Goal: Information Seeking & Learning: Learn about a topic

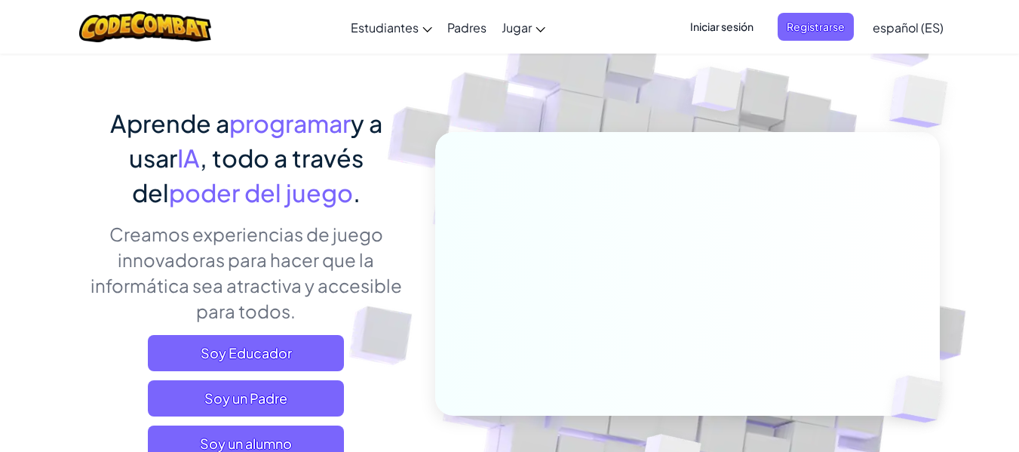
scroll to position [302, 0]
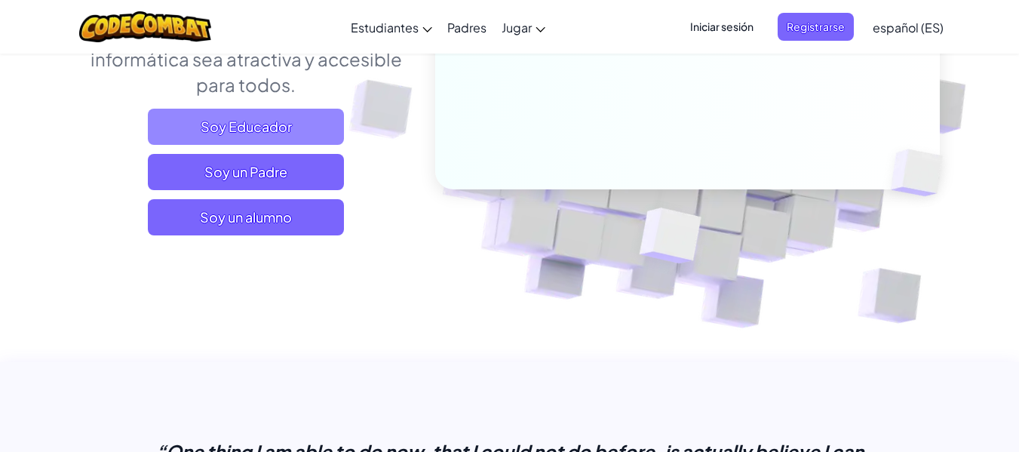
click at [256, 117] on span "Soy Educador" at bounding box center [246, 127] width 196 height 36
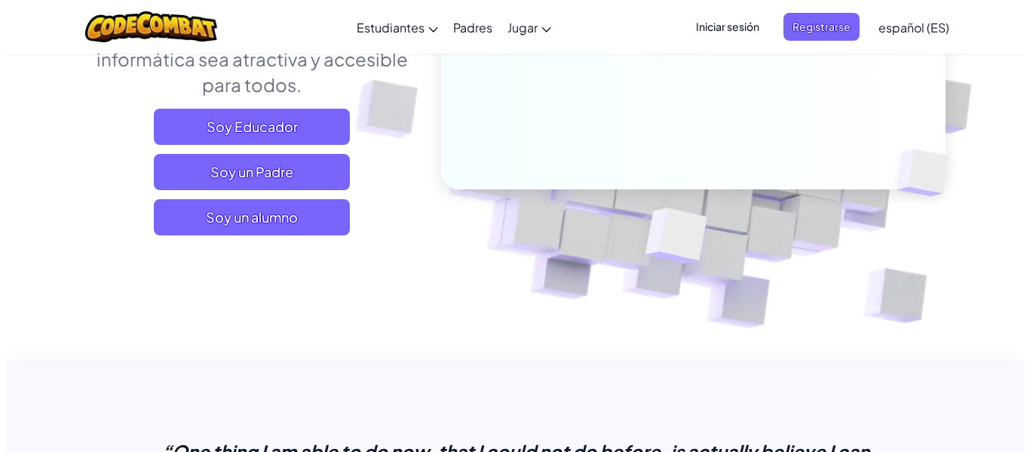
scroll to position [75, 0]
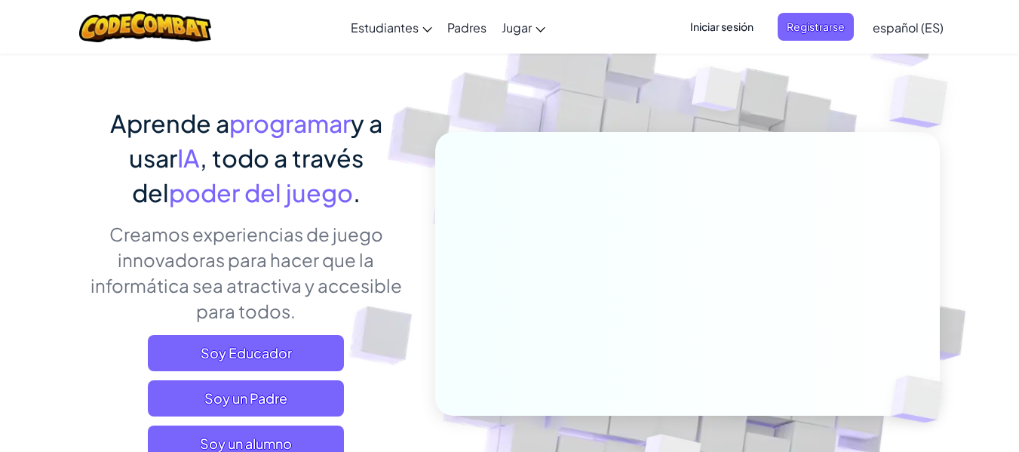
click at [719, 32] on span "Iniciar sesión" at bounding box center [721, 27] width 81 height 28
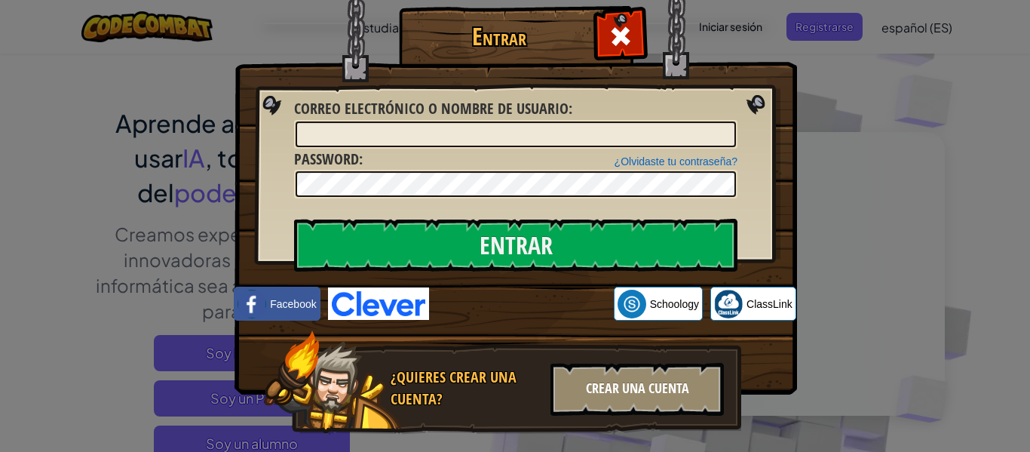
click at [614, 391] on div "Crear una cuenta" at bounding box center [637, 389] width 173 height 53
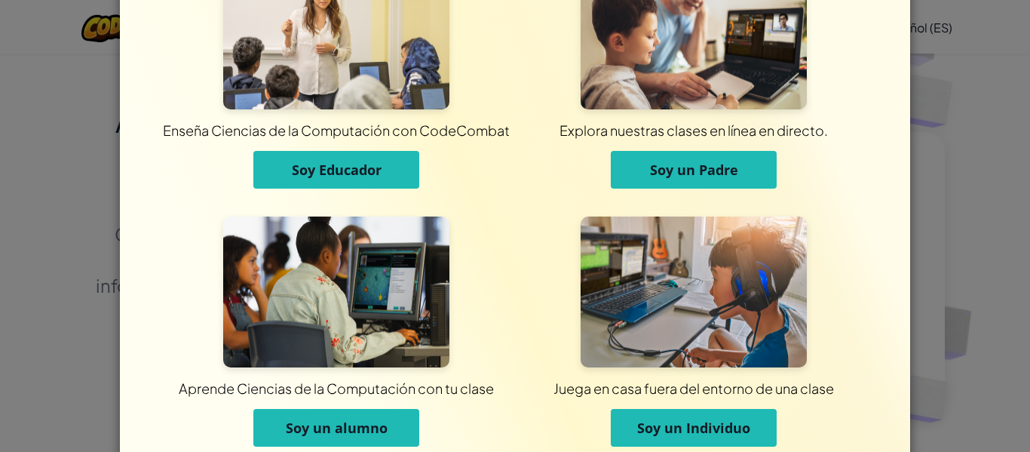
scroll to position [146, 0]
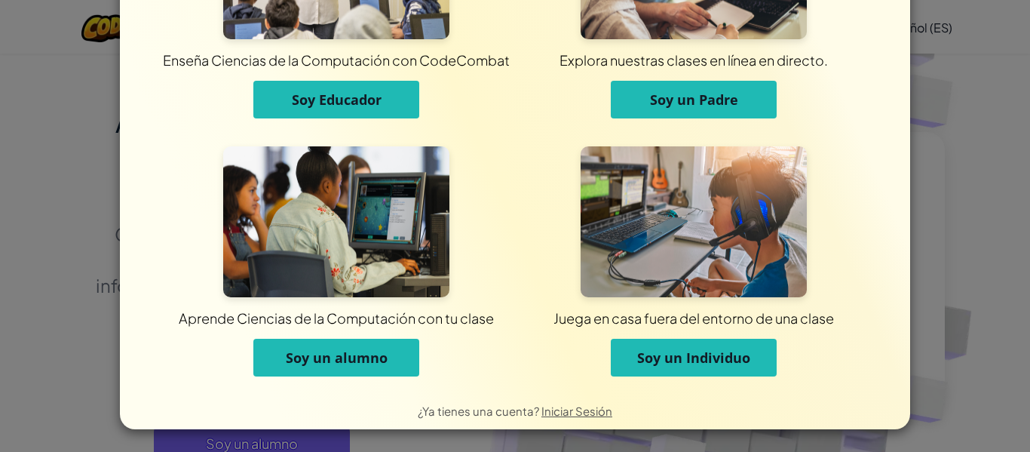
click at [363, 362] on span "Soy un alumno" at bounding box center [337, 357] width 102 height 18
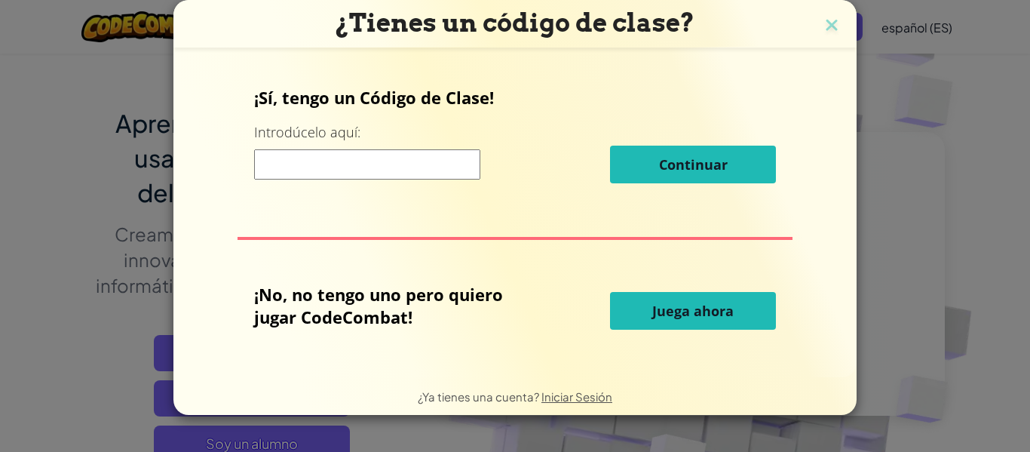
scroll to position [0, 0]
click at [647, 310] on button "Juega ahora" at bounding box center [693, 311] width 166 height 38
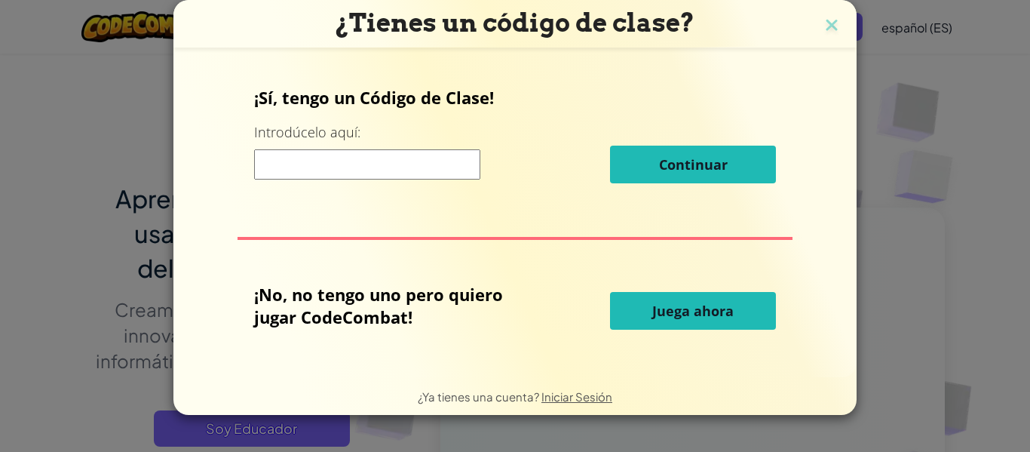
click at [688, 316] on span "Juega ahora" at bounding box center [692, 311] width 81 height 18
click at [692, 308] on span "Juega ahora" at bounding box center [692, 311] width 81 height 18
click at [695, 318] on span "Juega ahora" at bounding box center [692, 311] width 81 height 18
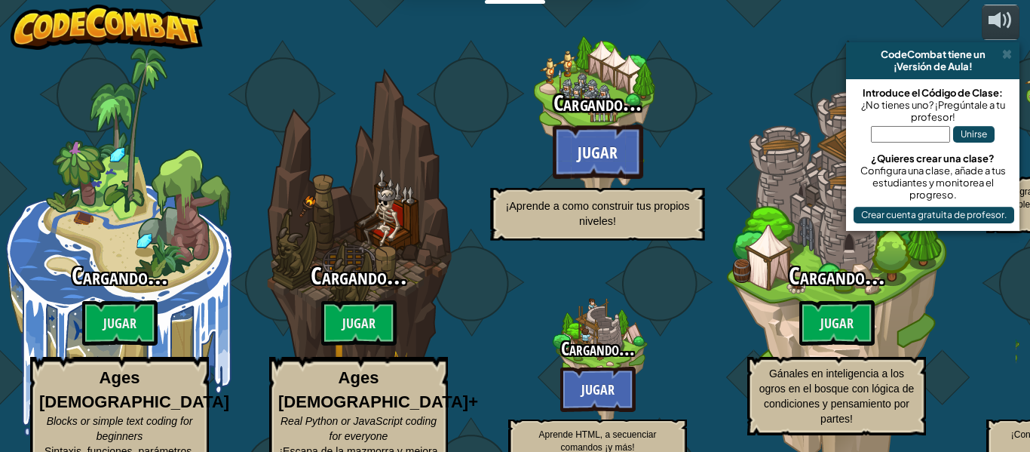
select select "es-ES"
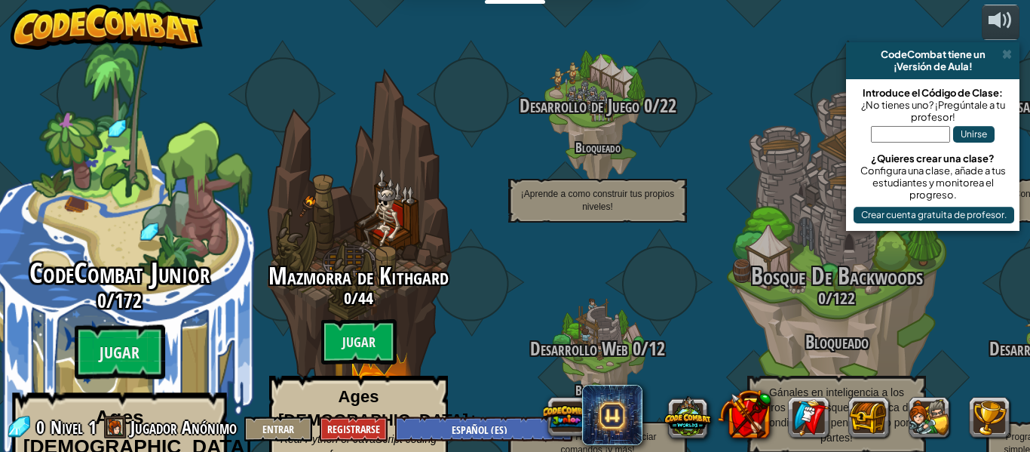
click at [132, 253] on span "CodeCombat Junior" at bounding box center [119, 272] width 180 height 39
select select "es-ES"
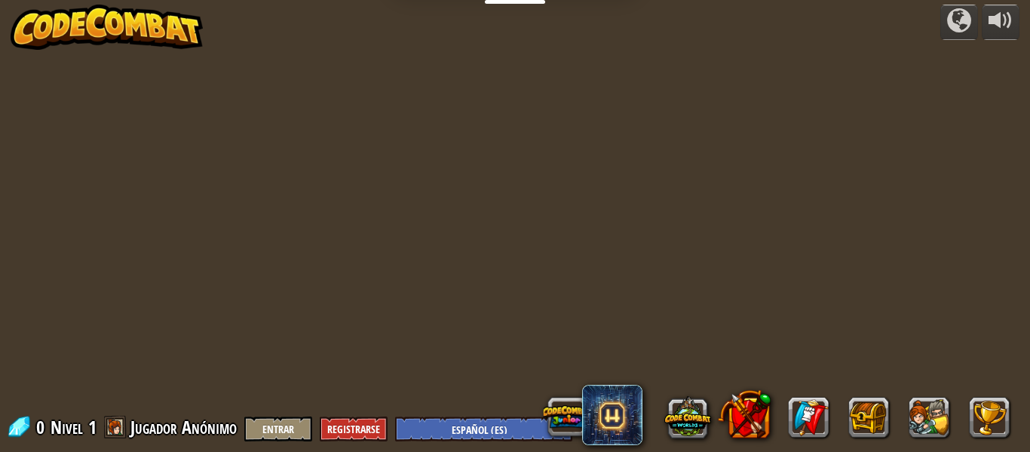
select select "es-ES"
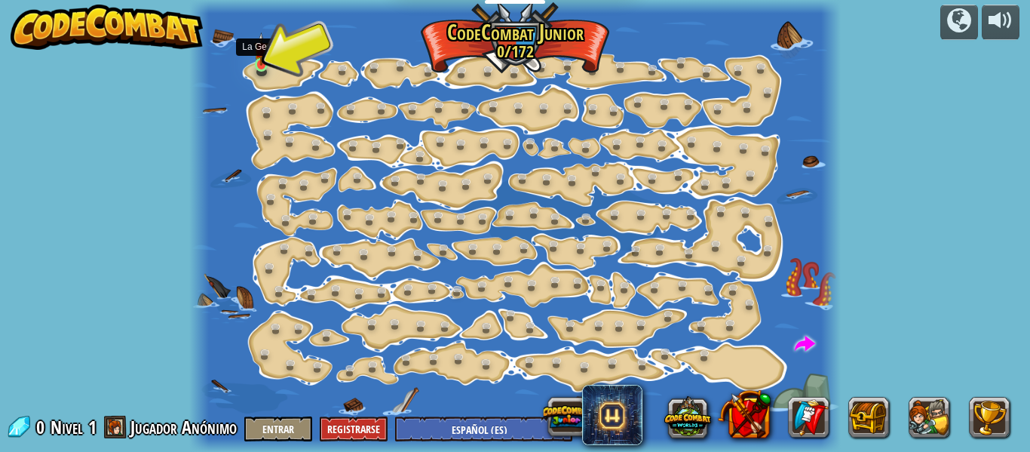
click at [266, 63] on img at bounding box center [261, 48] width 14 height 33
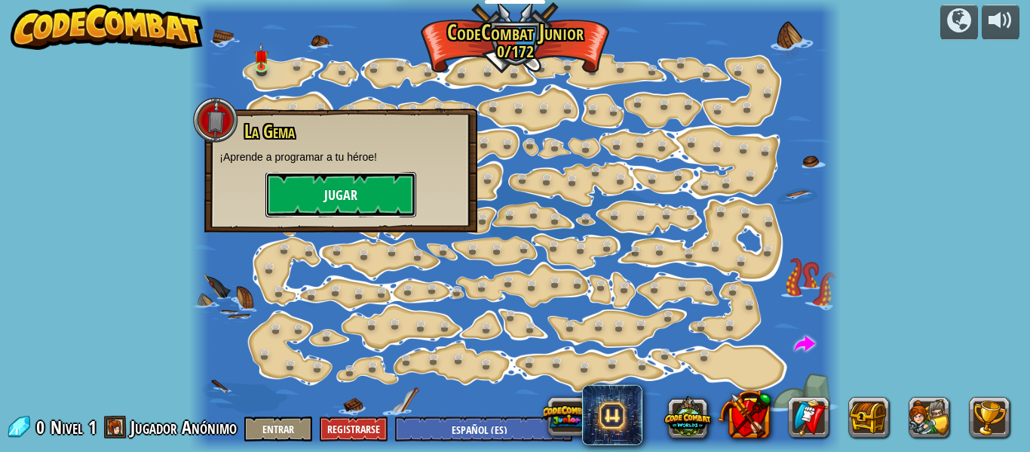
click at [314, 199] on button "Jugar" at bounding box center [340, 194] width 151 height 45
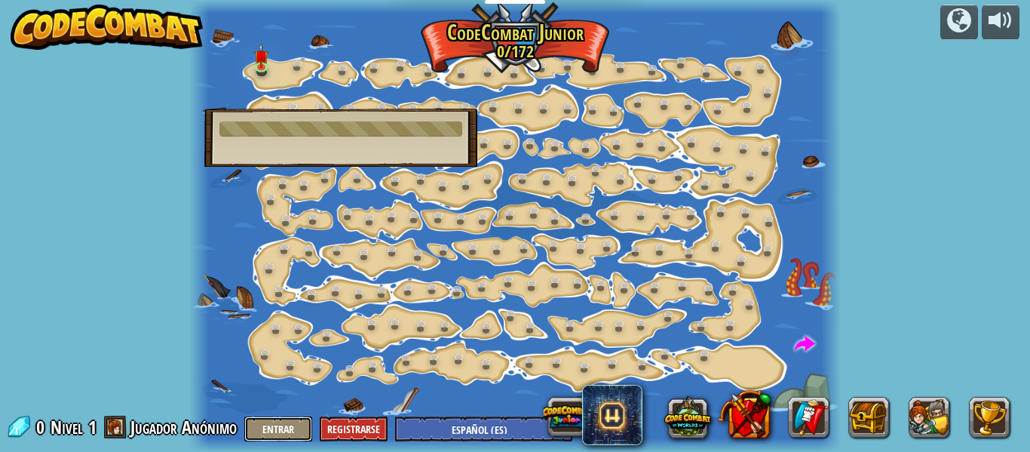
click at [287, 426] on button "Entrar" at bounding box center [278, 428] width 68 height 25
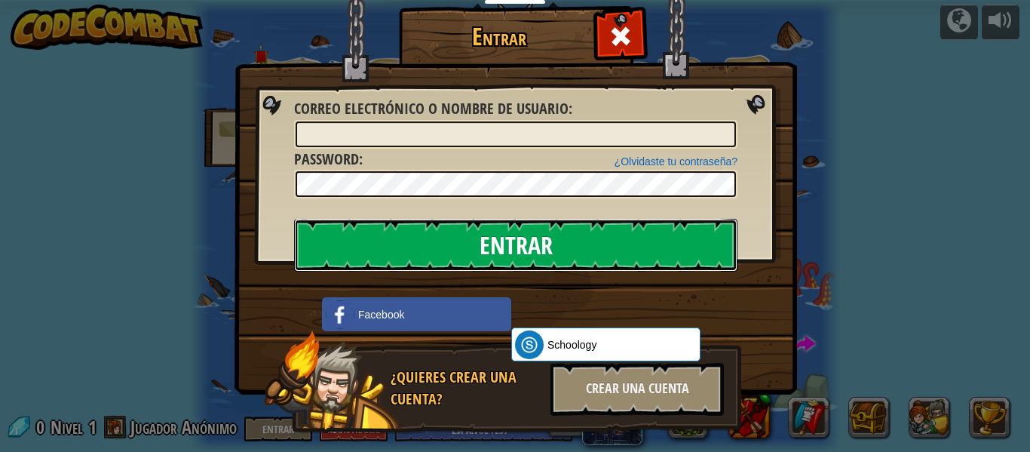
click at [495, 253] on input "Entrar" at bounding box center [515, 245] width 443 height 53
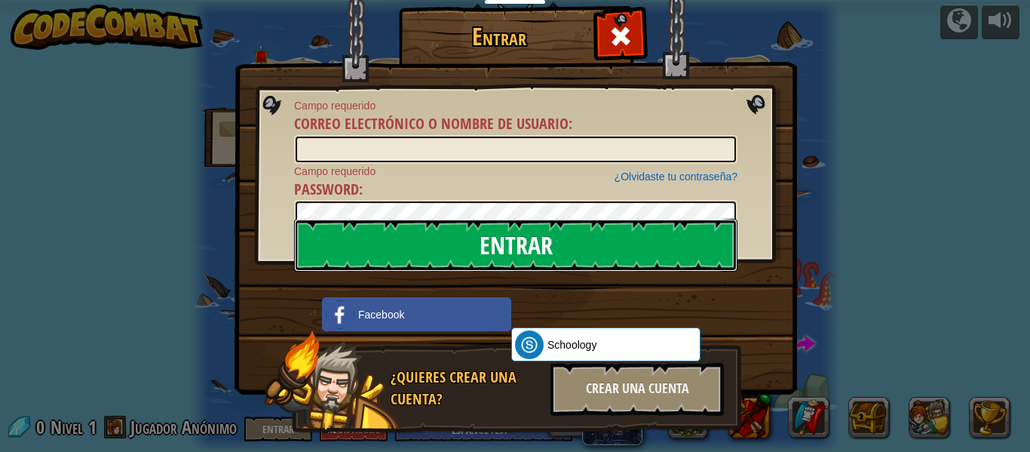
click at [494, 248] on input "Entrar" at bounding box center [515, 245] width 443 height 53
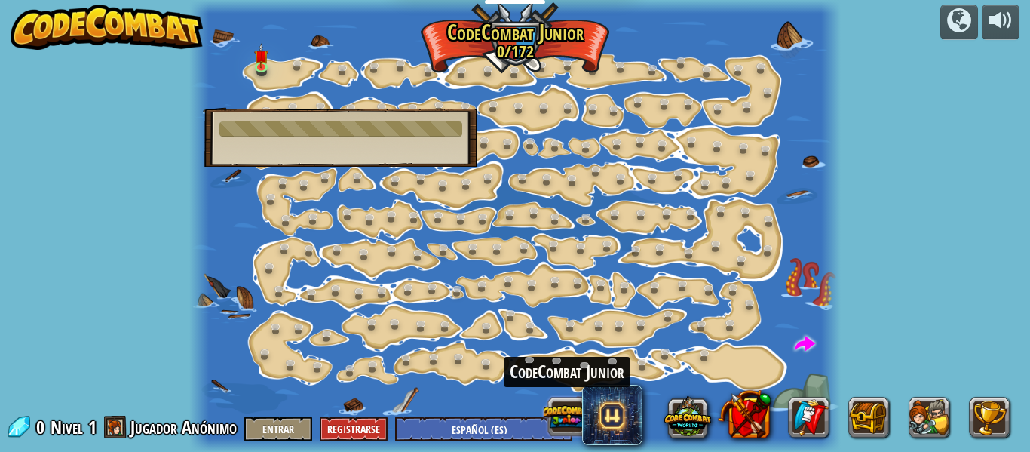
click at [560, 416] on button at bounding box center [567, 416] width 47 height 47
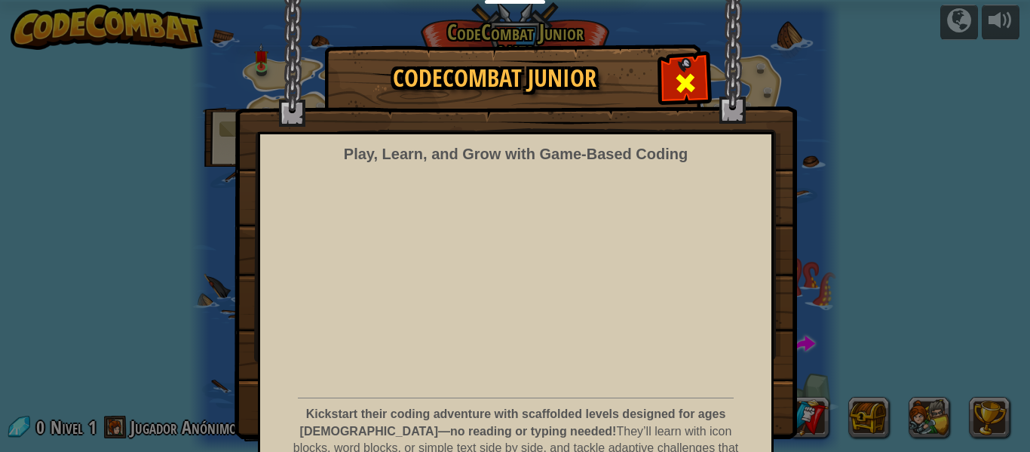
click at [679, 90] on span at bounding box center [685, 83] width 24 height 24
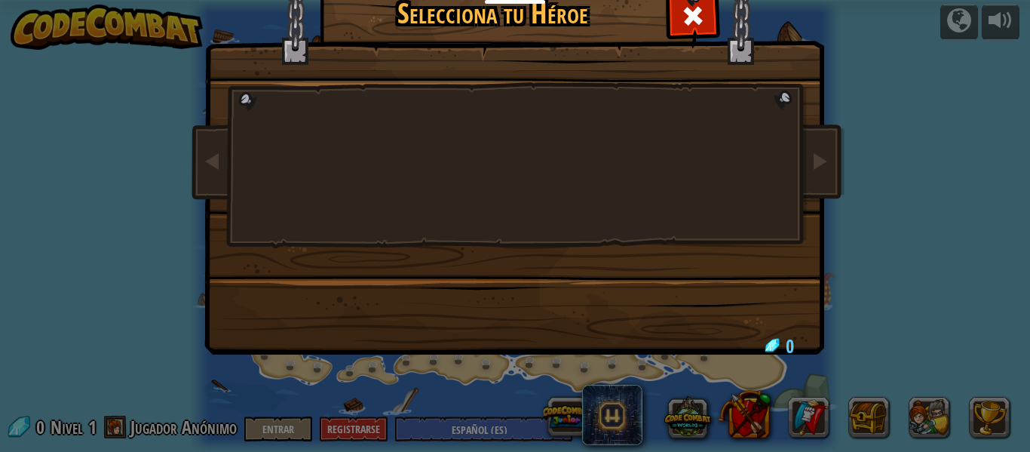
click at [360, 154] on div at bounding box center [515, 193] width 566 height 329
click at [354, 170] on div at bounding box center [515, 193] width 566 height 329
drag, startPoint x: 773, startPoint y: 94, endPoint x: 745, endPoint y: 152, distance: 65.1
click at [774, 95] on div at bounding box center [515, 193] width 566 height 329
click at [737, 161] on div at bounding box center [515, 193] width 566 height 329
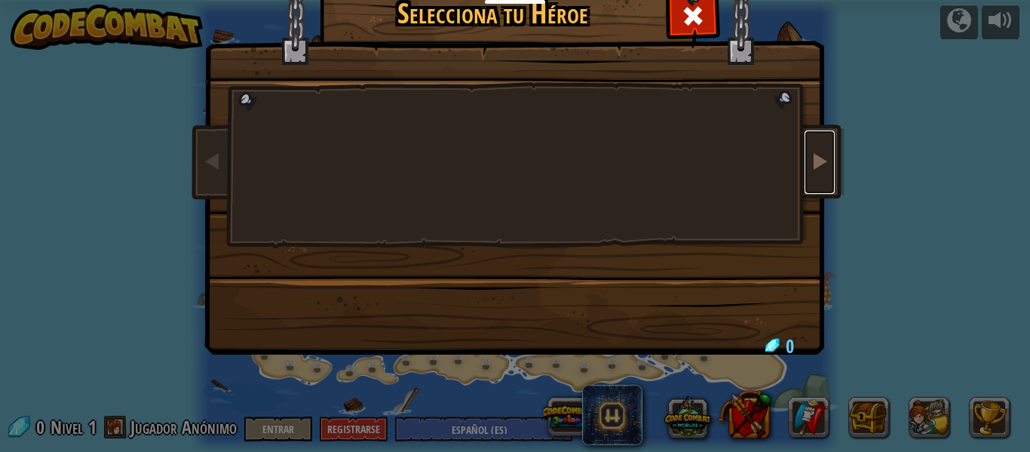
click at [811, 157] on span at bounding box center [820, 161] width 18 height 18
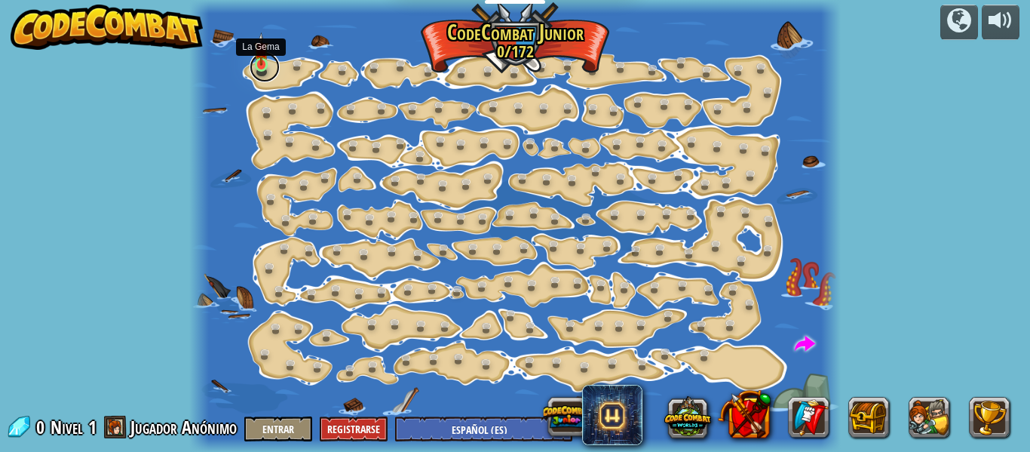
click at [265, 66] on link at bounding box center [265, 67] width 30 height 30
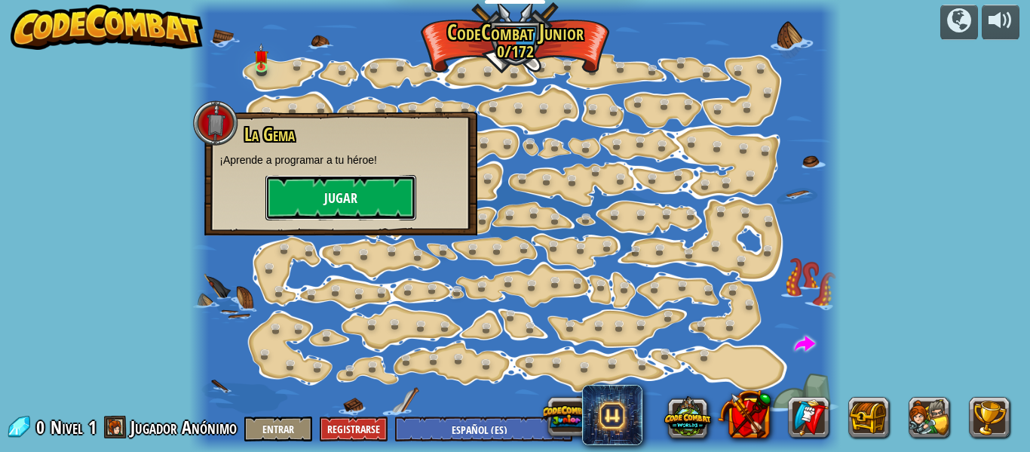
click at [314, 198] on button "Jugar" at bounding box center [340, 197] width 151 height 45
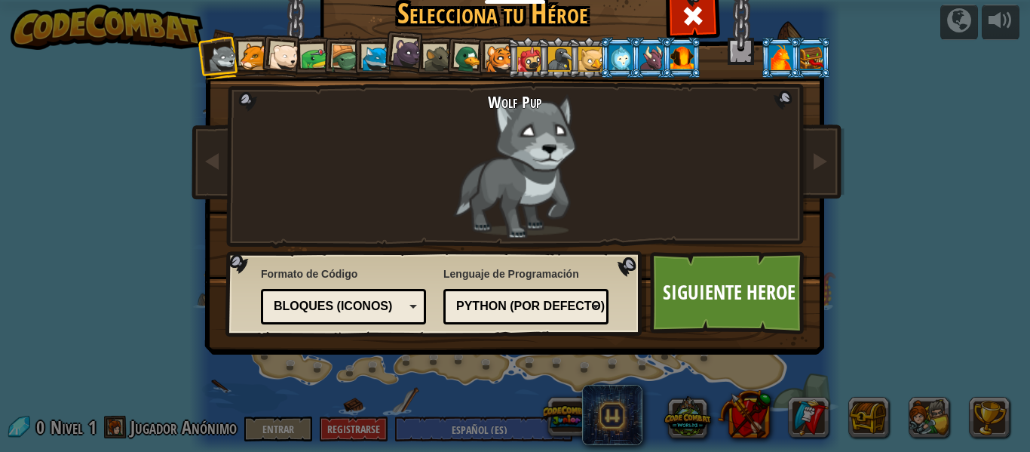
click at [522, 173] on div "Wolf Pup" at bounding box center [515, 166] width 396 height 146
click at [695, 298] on link "Siguiente Heroe" at bounding box center [729, 292] width 158 height 83
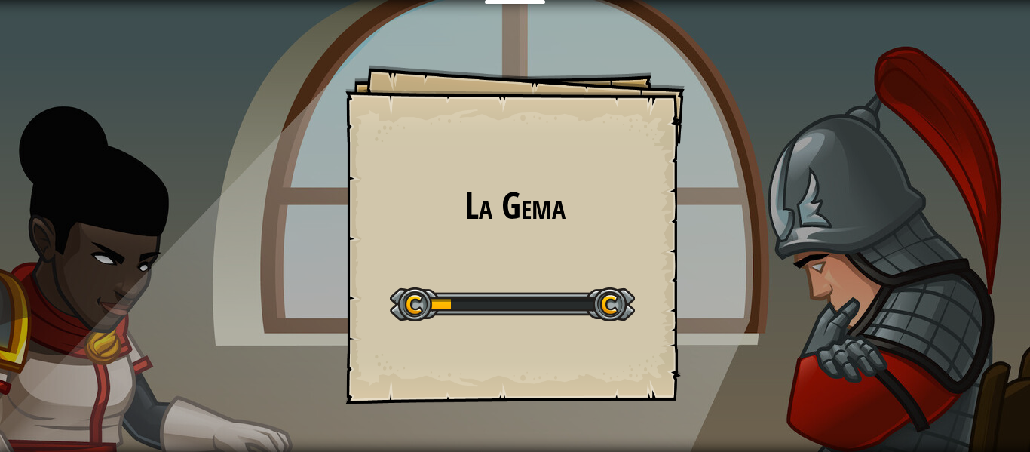
click at [609, 301] on div at bounding box center [512, 304] width 245 height 34
click at [489, 304] on div at bounding box center [512, 304] width 245 height 34
click at [575, 135] on div "La [PERSON_NAME] Goals Start Level Error al cargar desde el servidor. Intenta r…" at bounding box center [514, 234] width 339 height 339
click at [874, 127] on div "La [PERSON_NAME] Goals Start Level Error al cargar desde el servidor. Intenta r…" at bounding box center [515, 226] width 1030 height 452
drag, startPoint x: 863, startPoint y: 167, endPoint x: 857, endPoint y: 193, distance: 26.2
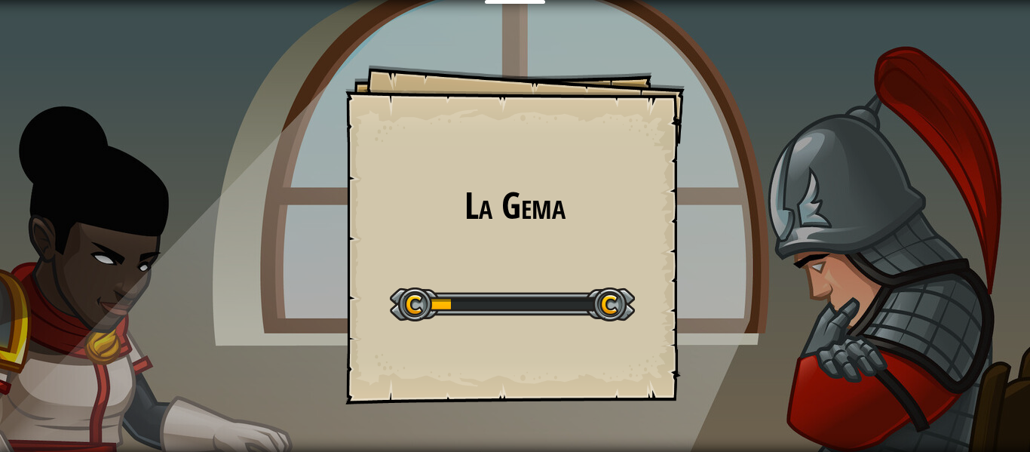
click at [860, 183] on div "La [PERSON_NAME] Goals Start Level Error al cargar desde el servidor. Intenta r…" at bounding box center [515, 226] width 1030 height 452
click at [837, 256] on div "La [PERSON_NAME] Goals Start Level Error al cargar desde el servidor. Intenta r…" at bounding box center [515, 226] width 1030 height 452
drag, startPoint x: 619, startPoint y: 341, endPoint x: 533, endPoint y: 309, distance: 91.6
click at [611, 336] on div "La [PERSON_NAME] Goals Start Level Error al cargar desde el servidor. Intenta r…" at bounding box center [514, 234] width 339 height 339
drag, startPoint x: 532, startPoint y: 308, endPoint x: 403, endPoint y: 341, distance: 132.2
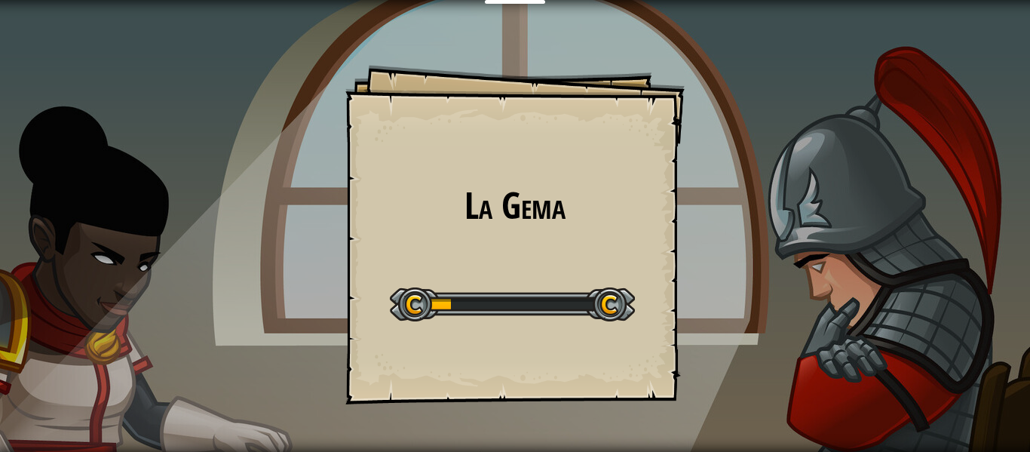
click at [503, 314] on div at bounding box center [512, 304] width 245 height 34
drag, startPoint x: 404, startPoint y: 291, endPoint x: 473, endPoint y: 159, distance: 148.7
click at [406, 283] on div "Start Level" at bounding box center [512, 302] width 245 height 60
